Goal: Task Accomplishment & Management: Manage account settings

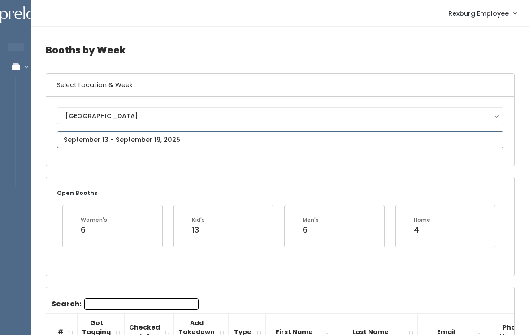
click at [302, 140] on input "text" at bounding box center [280, 139] width 447 height 17
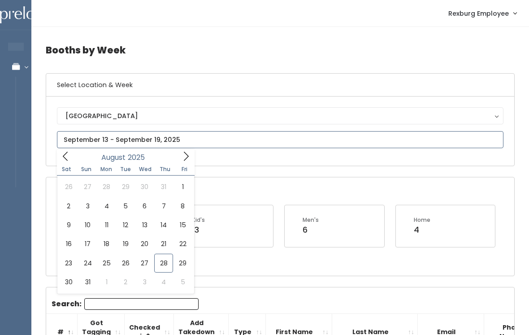
type input "August 23 to August 29"
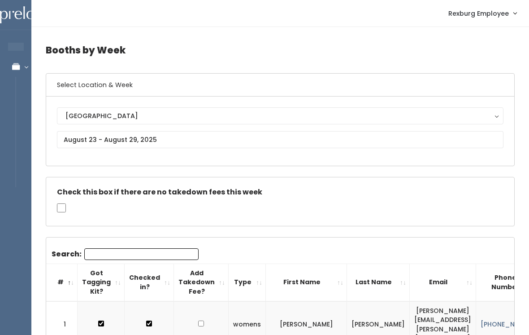
click at [225, 124] on button "[GEOGRAPHIC_DATA]" at bounding box center [280, 115] width 447 height 17
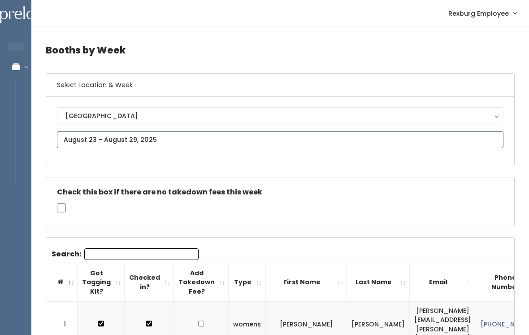
click at [199, 136] on input "text" at bounding box center [280, 139] width 447 height 17
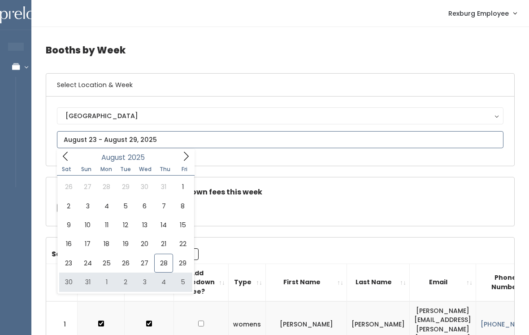
type input "[DATE] to [DATE]"
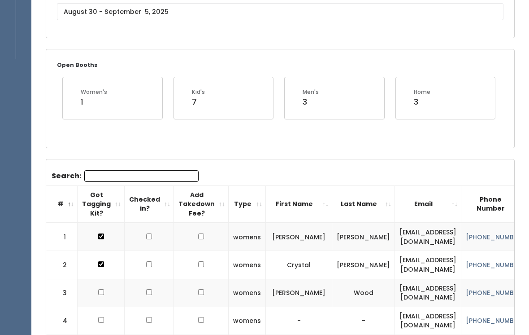
click at [130, 172] on input "Search:" at bounding box center [141, 177] width 114 height 12
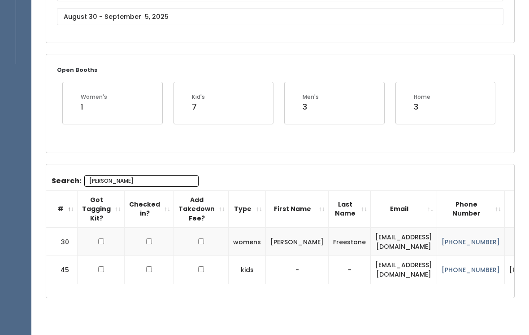
type input "[PERSON_NAME]"
click at [103, 240] on input "checkbox" at bounding box center [101, 241] width 6 height 6
checkbox input "true"
click at [130, 182] on input "[PERSON_NAME]" at bounding box center [141, 181] width 114 height 12
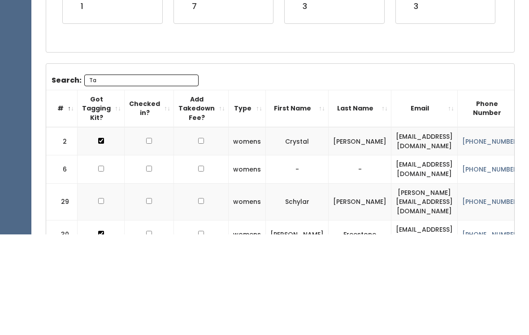
type input "T"
